Goal: Communication & Community: Ask a question

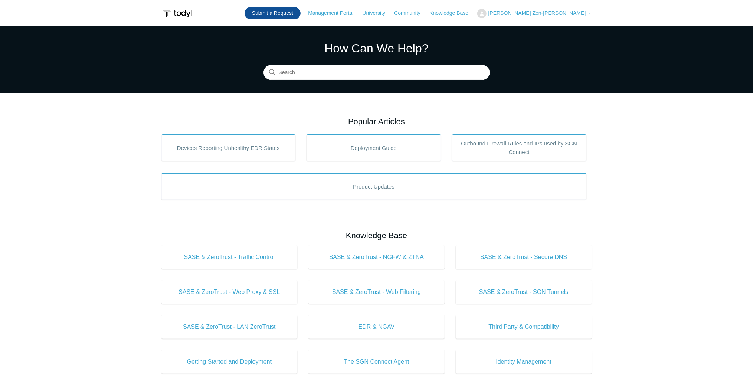
click at [300, 13] on link "Submit a Request" at bounding box center [272, 13] width 56 height 12
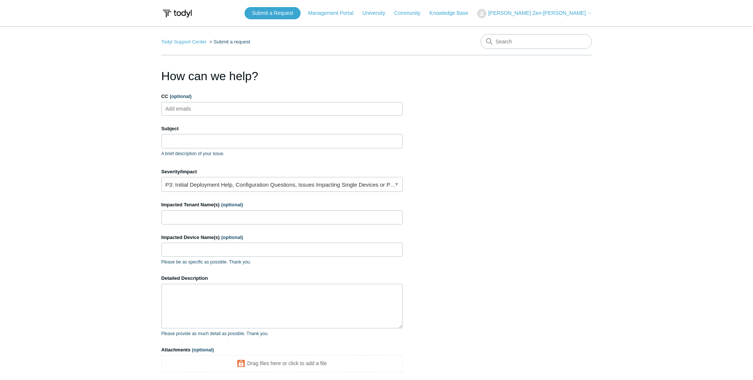
click at [213, 108] on ul "Add emails" at bounding box center [281, 109] width 241 height 14
type input "[PERSON_NAME]"
click at [287, 141] on input "Subject" at bounding box center [281, 141] width 241 height 14
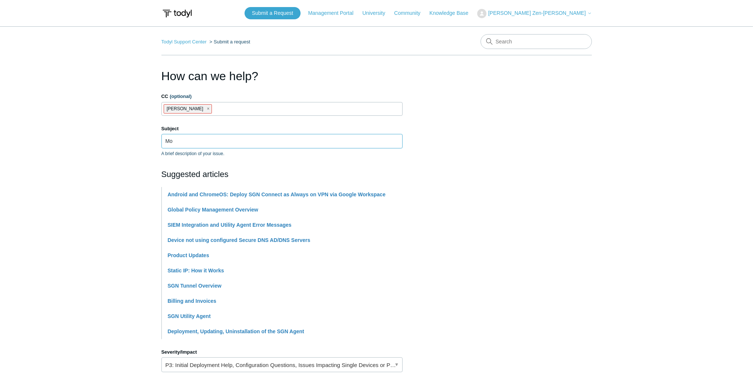
type input "M"
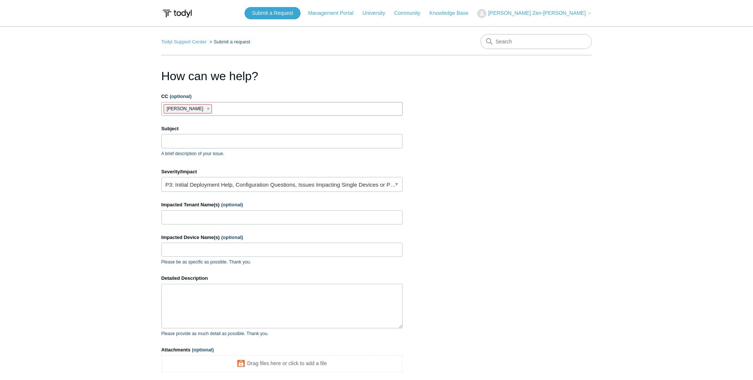
click at [207, 107] on span "close" at bounding box center [208, 109] width 3 height 9
click at [191, 150] on p "A brief description of your issue." at bounding box center [281, 153] width 241 height 7
click at [196, 143] on input "Subject" at bounding box center [281, 141] width 241 height 14
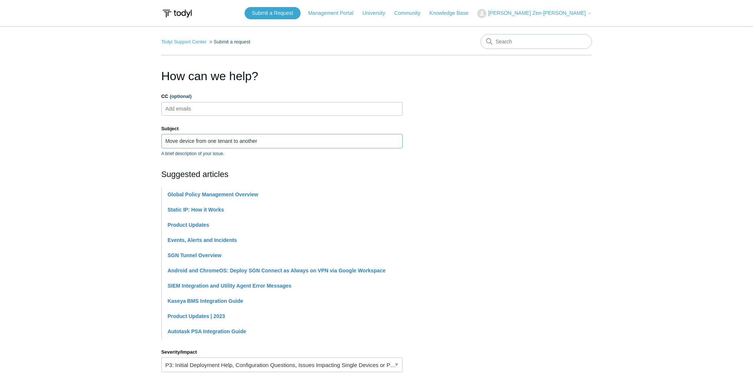
type input "Move device from one tenant to another"
click at [122, 151] on main "Todyl Support Center Submit a request How can we help? CC (optional) Add emails…" at bounding box center [376, 307] width 753 height 563
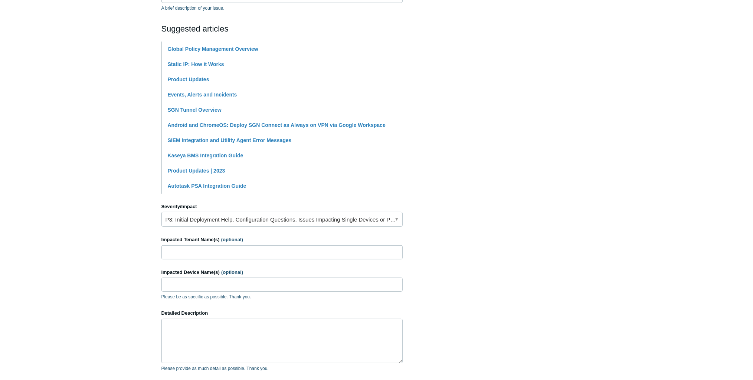
scroll to position [178, 0]
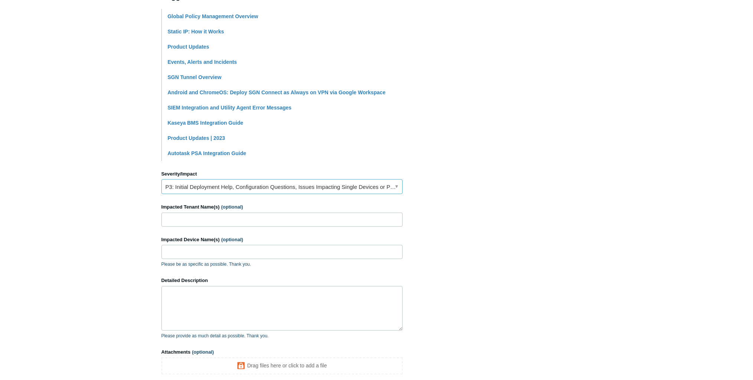
click at [251, 188] on link "P3: Initial Deployment Help, Configuration Questions, Issues Impacting Single D…" at bounding box center [281, 186] width 241 height 15
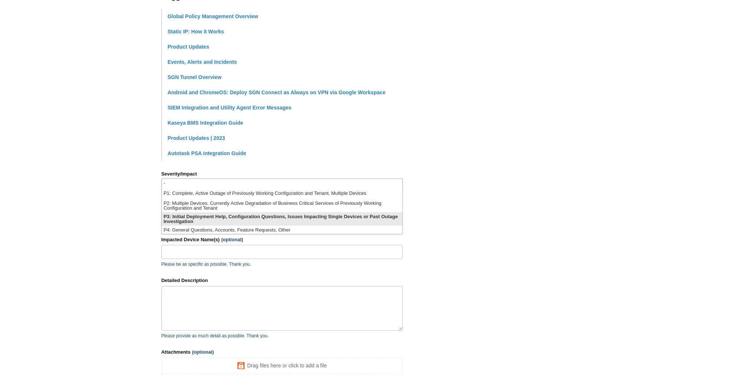
click at [227, 218] on li "P3: Initial Deployment Help, Configuration Questions, Issues Impacting Single D…" at bounding box center [282, 218] width 240 height 13
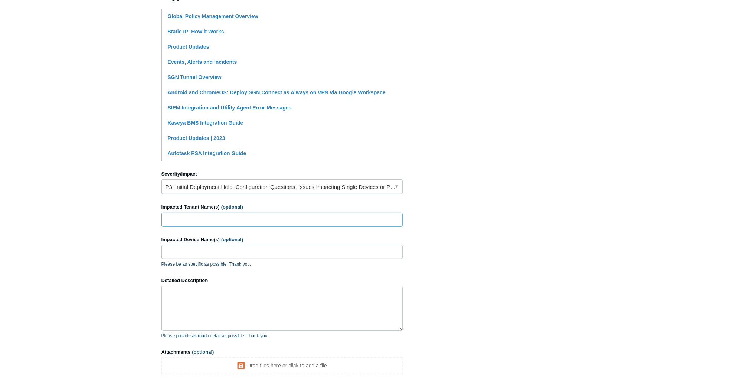
click at [218, 221] on input "Impacted Tenant Name(s) (optional)" at bounding box center [281, 220] width 241 height 14
click at [179, 220] on input "W3" at bounding box center [281, 220] width 241 height 14
type input "W3(Waglay) Farms"
type input "KDIT-SRFCLT"
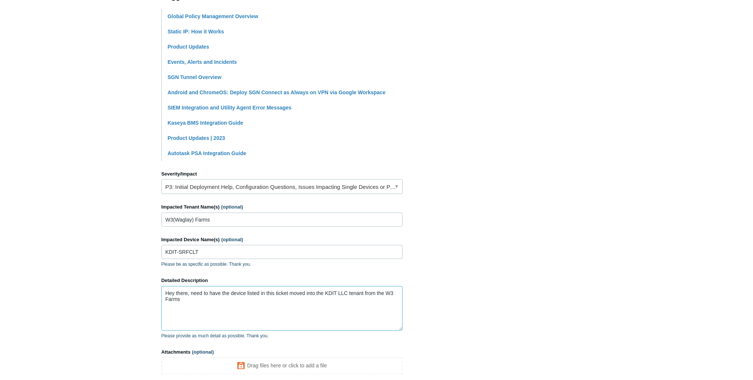
click at [200, 295] on textarea "Hey there, need to have the device listed in this ticket moved into the KDIT LL…" at bounding box center [281, 308] width 241 height 45
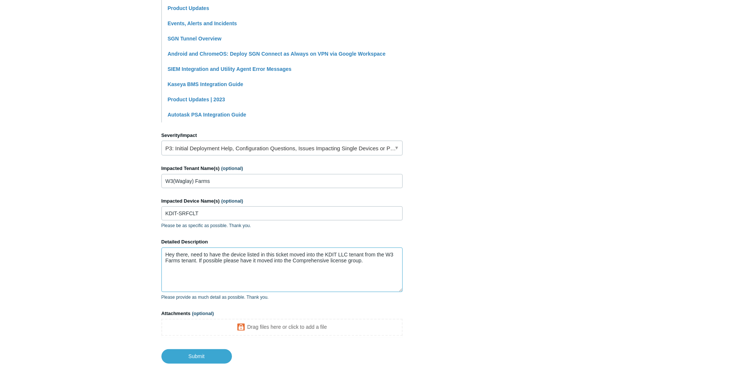
scroll to position [250, 0]
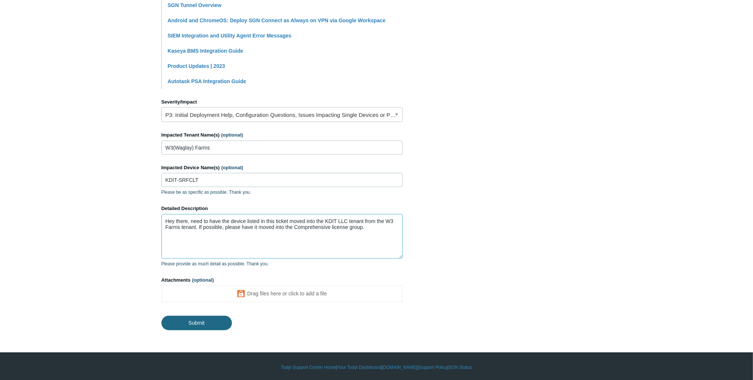
type textarea "Hey there, need to have the device listed in this ticket moved into the KDIT LL…"
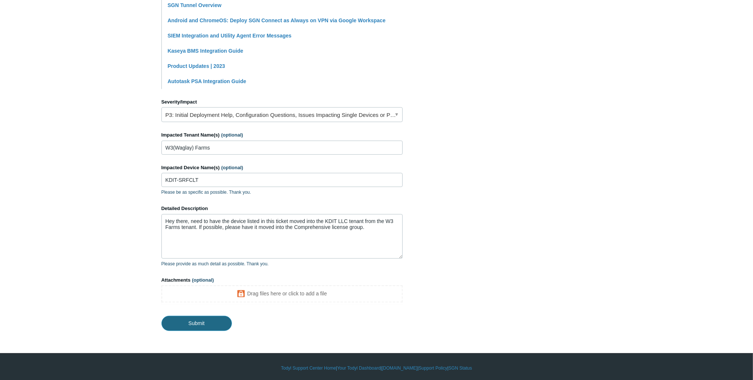
click at [195, 321] on input "Submit" at bounding box center [196, 323] width 70 height 15
